Goal: Task Accomplishment & Management: Manage account settings

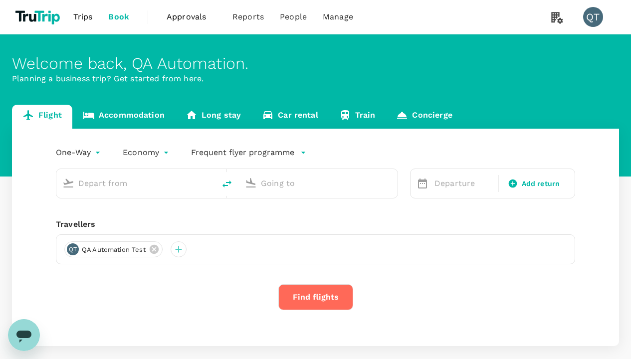
type input "economy-premium-economy"
type input "Singapore Changi (SIN)"
type input "Hong Kong Intl (HKG)"
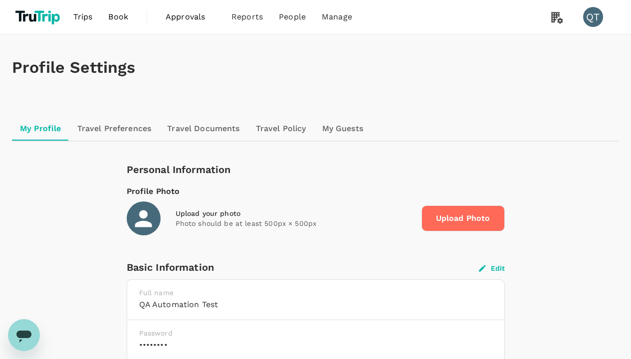
click at [492, 268] on button "Edit" at bounding box center [492, 268] width 26 height 9
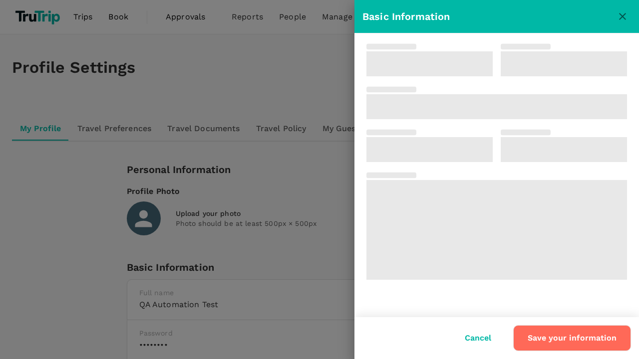
type input "QA Automation"
type input "Test"
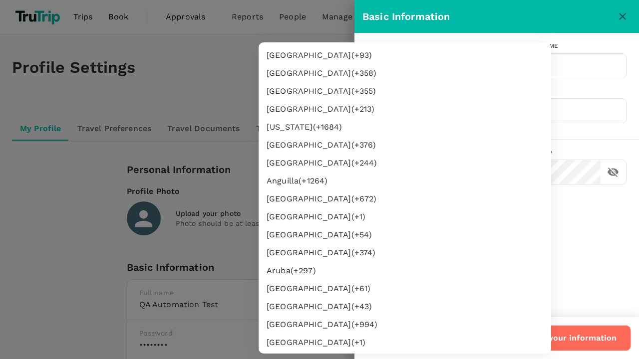
type input "62"
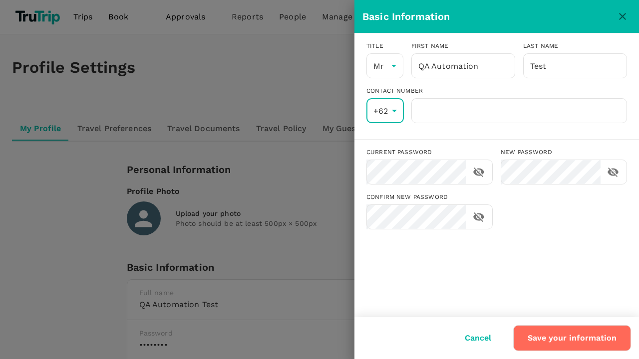
type input "8888888888"
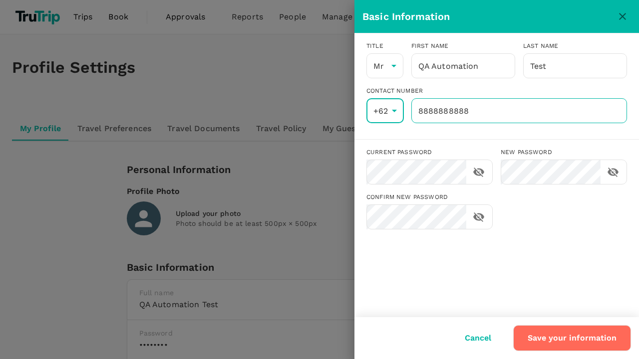
click at [519, 111] on input "8888888888" at bounding box center [519, 110] width 216 height 25
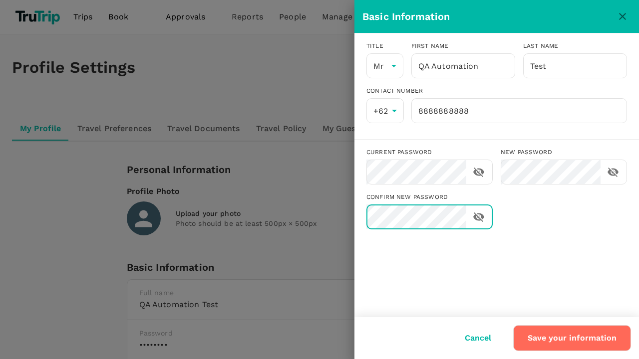
click at [573, 338] on button "Save your information" at bounding box center [572, 338] width 118 height 26
